Goal: Transaction & Acquisition: Purchase product/service

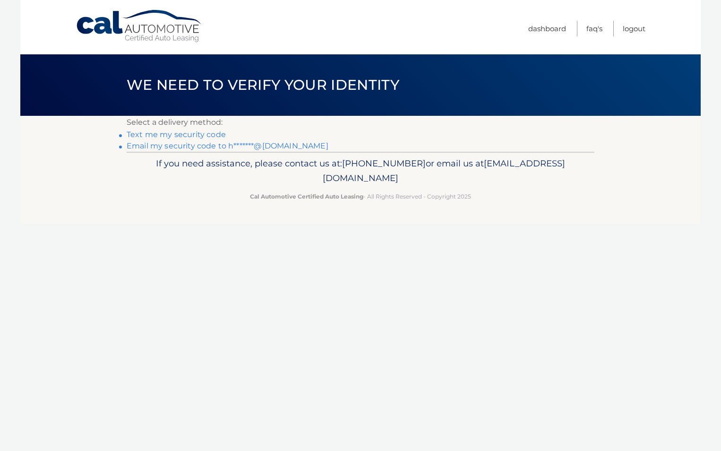
click at [179, 146] on link "Email my security code to h*******@[DOMAIN_NAME]" at bounding box center [228, 145] width 202 height 9
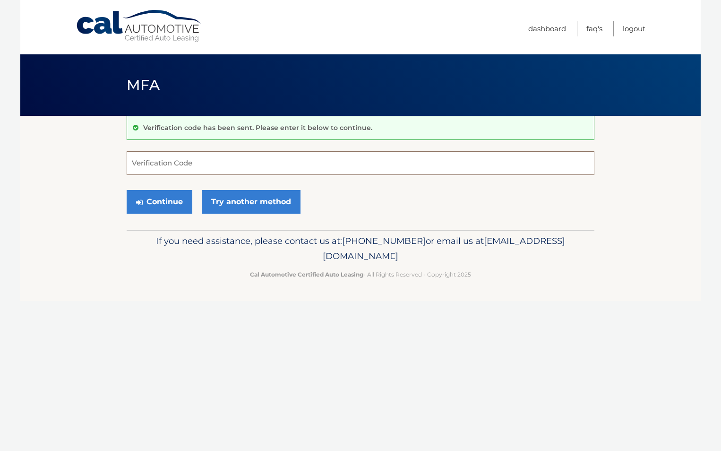
click at [154, 160] on input "Verification Code" at bounding box center [361, 163] width 468 height 24
paste input "690063"
type input "690063"
click at [179, 203] on button "Continue" at bounding box center [160, 202] width 66 height 24
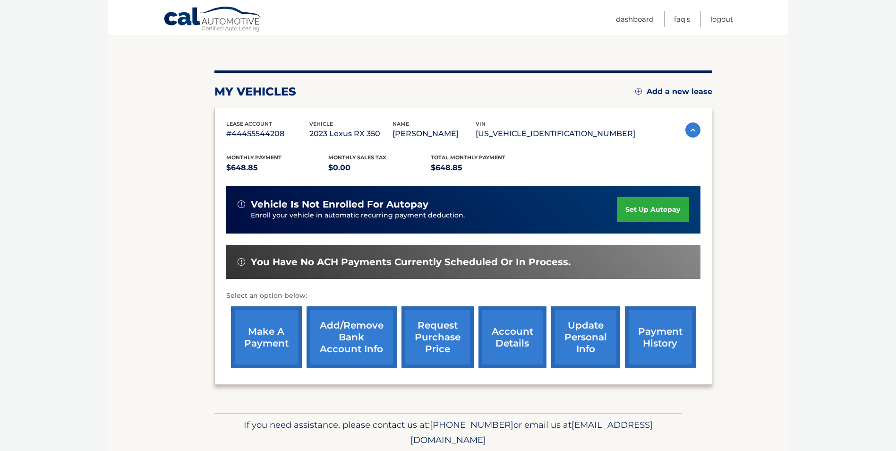
scroll to position [41, 0]
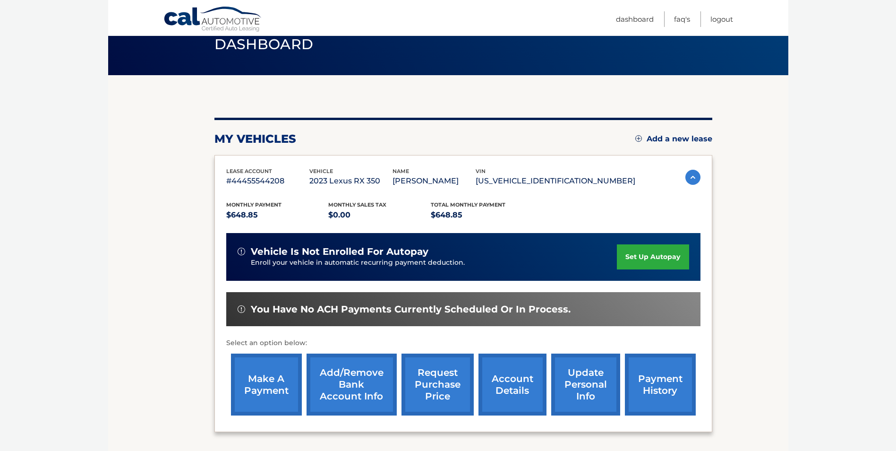
click at [259, 399] on link "make a payment" at bounding box center [266, 384] width 71 height 62
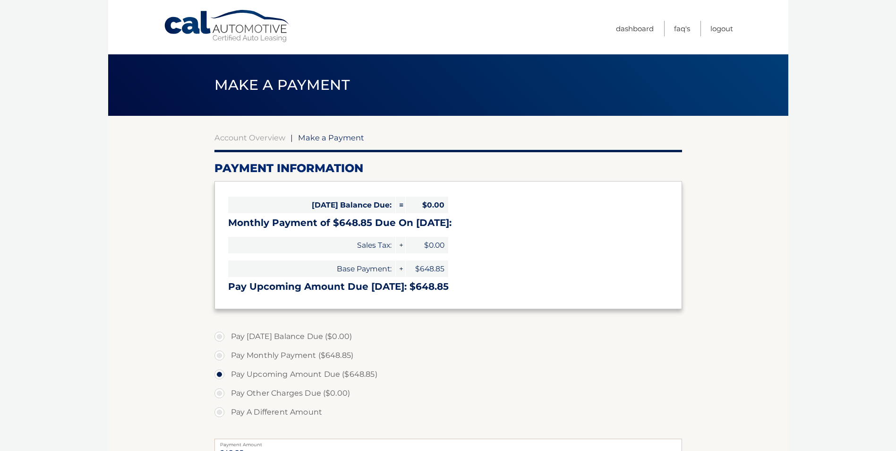
select select "MGQ3MTQ4ZDEtY2UyNS00MzQ2LTg5ZWItZjEyZDVmZDk0YzVm"
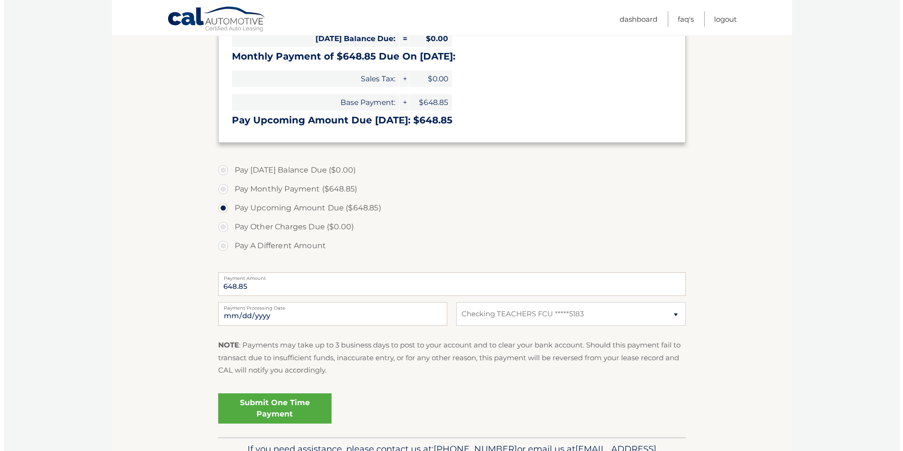
scroll to position [189, 0]
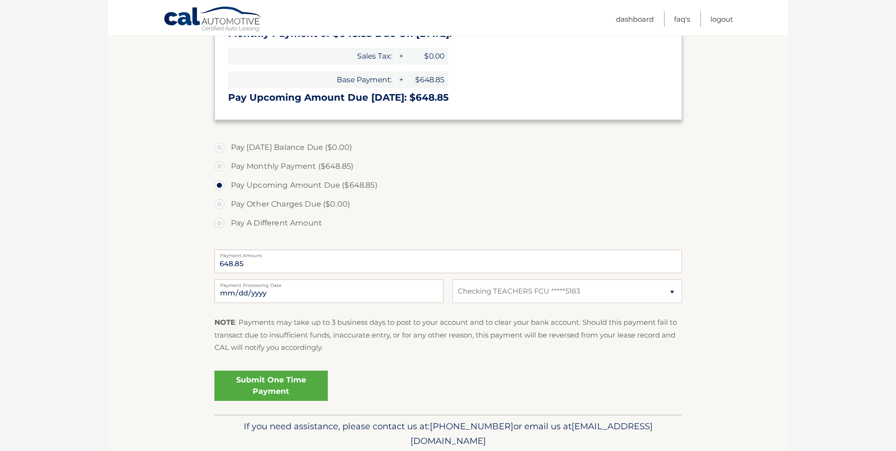
click at [267, 372] on link "Submit One Time Payment" at bounding box center [271, 385] width 113 height 30
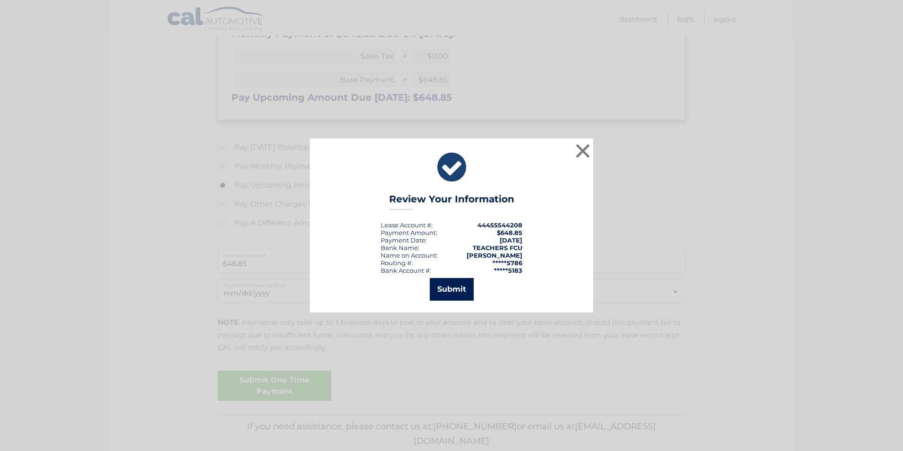
click at [438, 289] on button "Submit" at bounding box center [452, 289] width 44 height 23
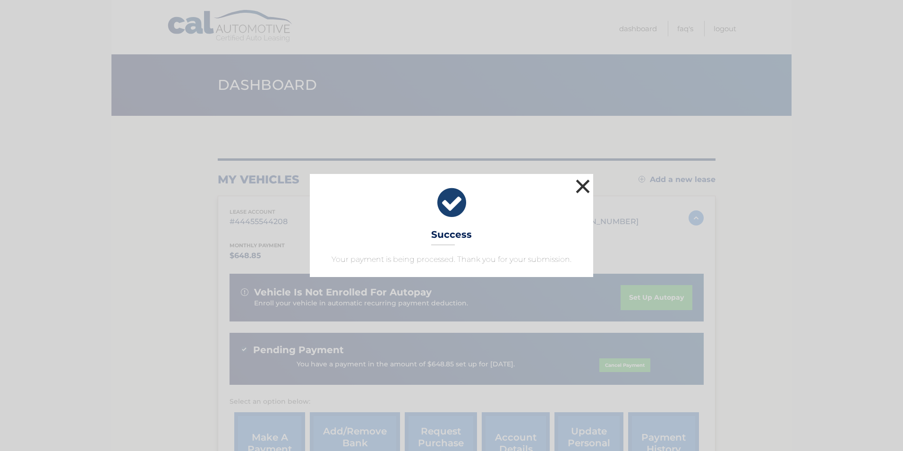
click at [581, 185] on button "×" at bounding box center [583, 186] width 19 height 19
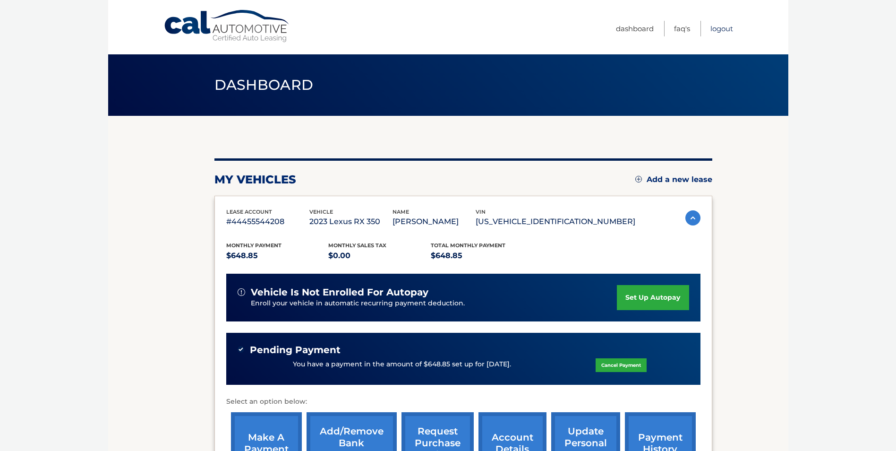
click at [722, 29] on link "Logout" at bounding box center [722, 29] width 23 height 16
